Goal: Check status: Check status

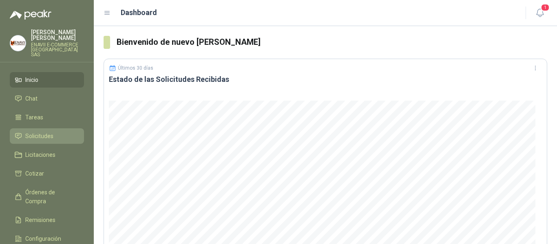
click at [48, 132] on span "Solicitudes" at bounding box center [39, 136] width 28 height 9
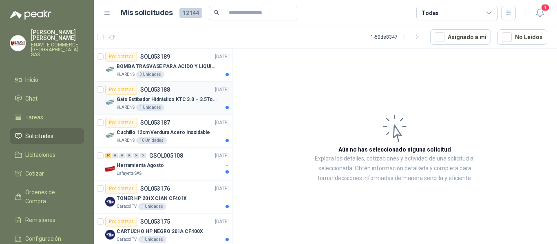
click at [182, 111] on div "KLARENS 1 Unidades" at bounding box center [173, 107] width 112 height 7
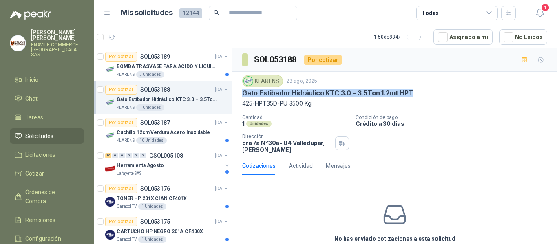
drag, startPoint x: 410, startPoint y: 95, endPoint x: 240, endPoint y: 95, distance: 169.8
click at [240, 95] on div "KLARENS [DATE] Gato Estibador Hidráulico KTC 3.0 – 3.5Ton 1.2mt HPT 425-HPT35D-…" at bounding box center [395, 114] width 325 height 85
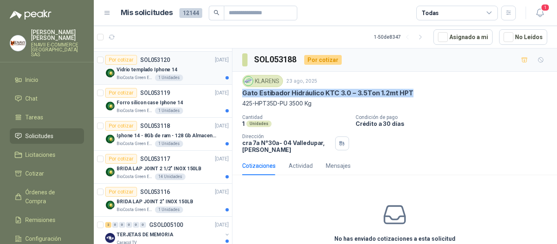
scroll to position [735, 0]
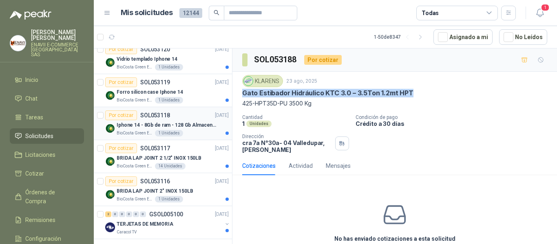
click at [198, 136] on div "BioCosta Green Energy S.A.S 1 Unidades" at bounding box center [173, 133] width 112 height 7
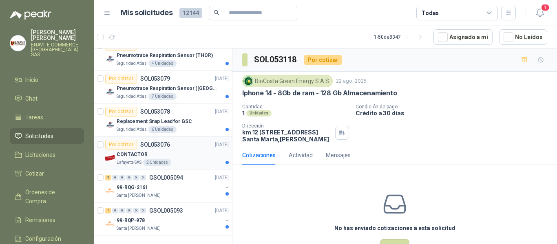
scroll to position [1472, 0]
